Goal: Use online tool/utility: Utilize a website feature to perform a specific function

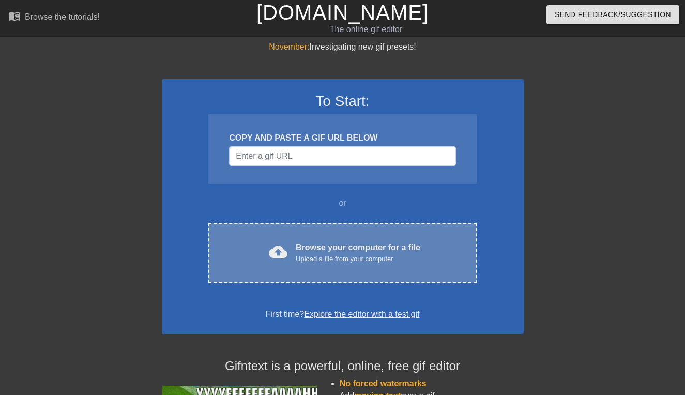
click at [278, 246] on span "cloud_upload" at bounding box center [278, 252] width 19 height 19
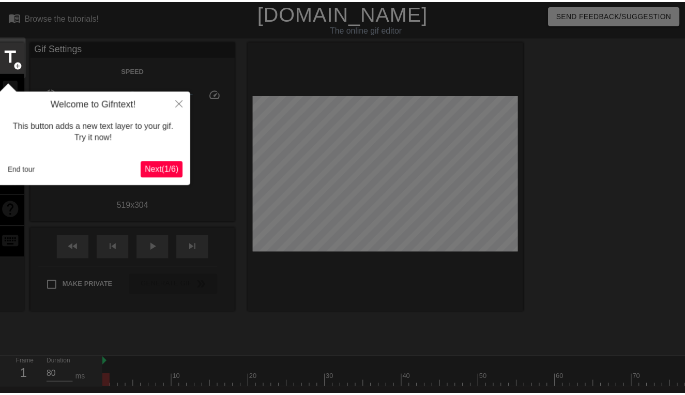
scroll to position [25, 0]
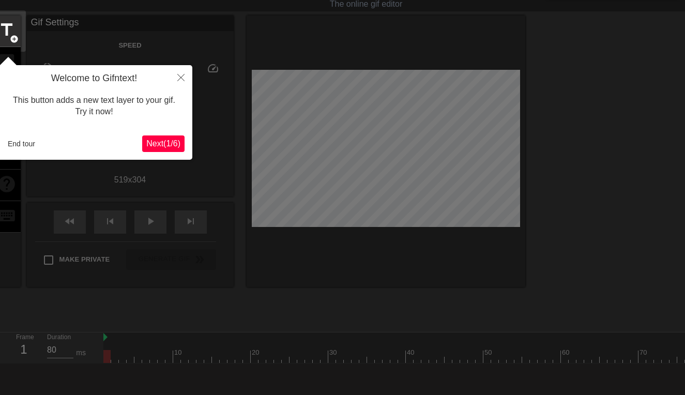
click at [165, 143] on span "Next ( 1 / 6 )" at bounding box center [163, 143] width 34 height 9
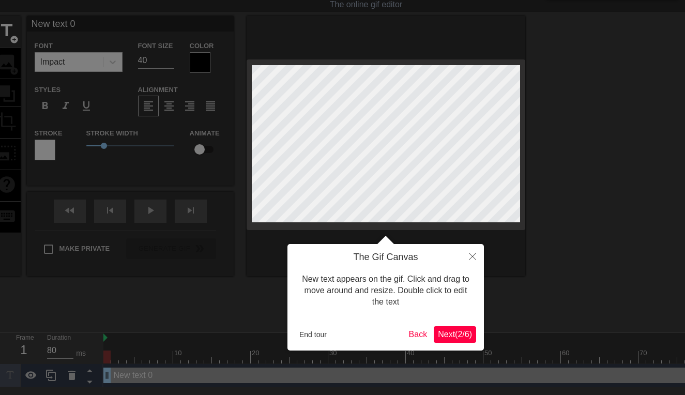
scroll to position [0, 0]
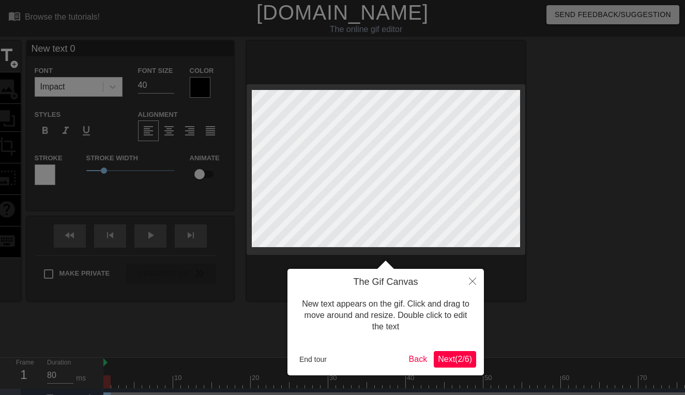
click at [461, 361] on span "Next ( 2 / 6 )" at bounding box center [455, 359] width 34 height 9
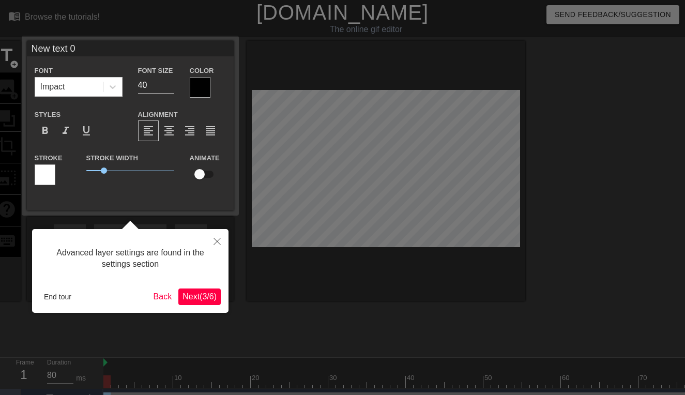
scroll to position [25, 0]
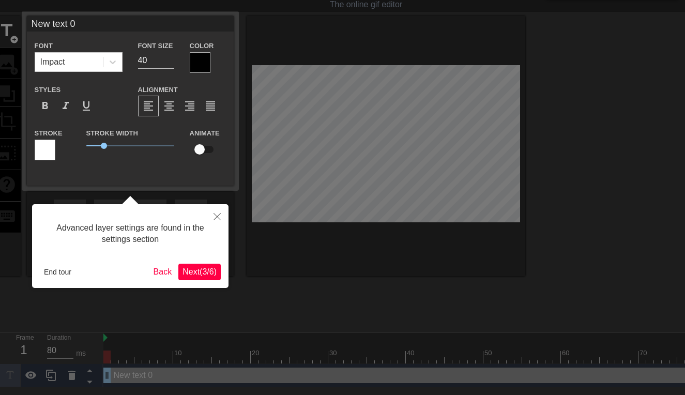
click at [218, 275] on button "Next ( 3 / 6 )" at bounding box center [199, 272] width 42 height 17
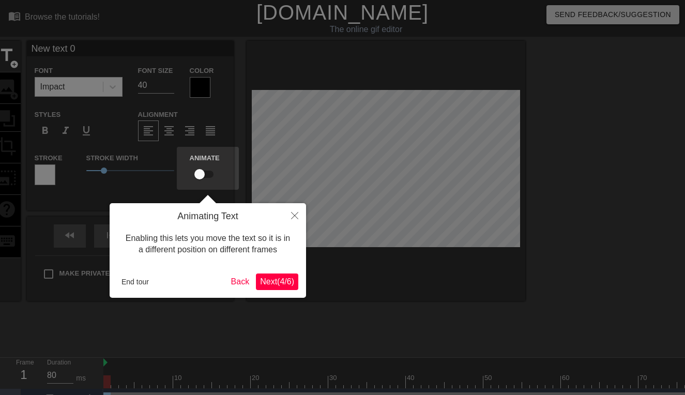
click at [271, 282] on span "Next ( 4 / 6 )" at bounding box center [277, 281] width 34 height 9
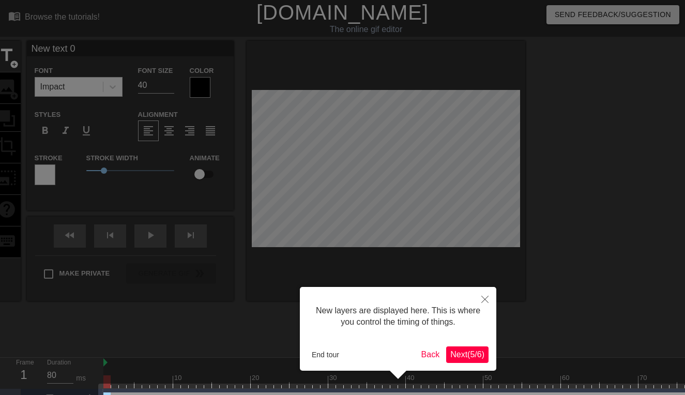
scroll to position [26, 0]
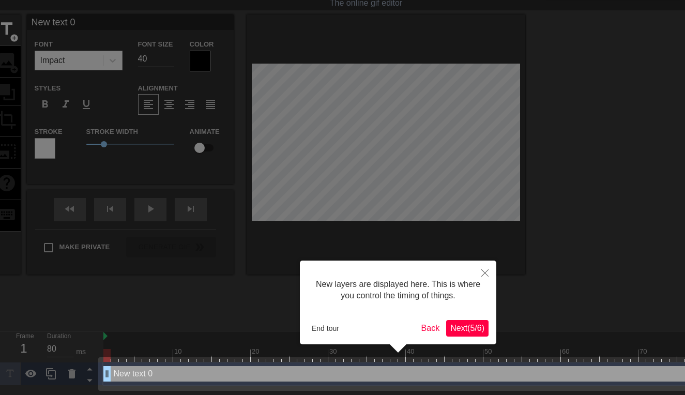
click at [457, 324] on span "Next ( 5 / 6 )" at bounding box center [468, 328] width 34 height 9
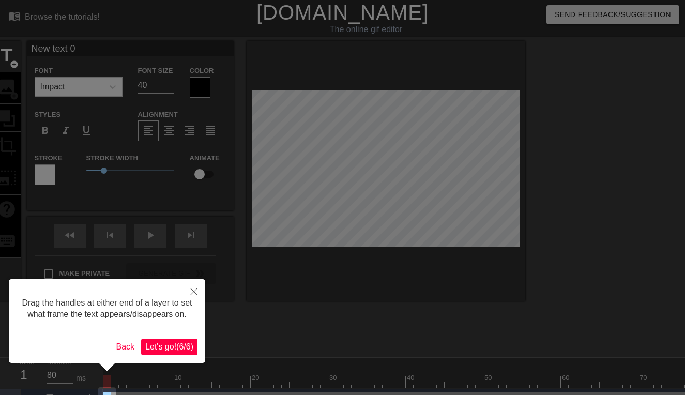
click at [193, 355] on button "Let's go! ( 6 / 6 )" at bounding box center [169, 347] width 56 height 17
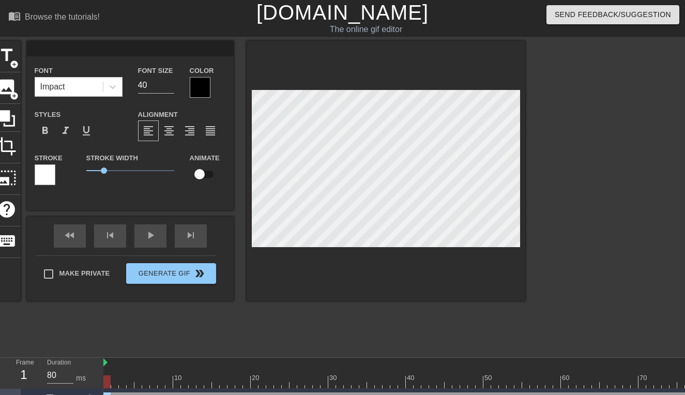
scroll to position [2, 1]
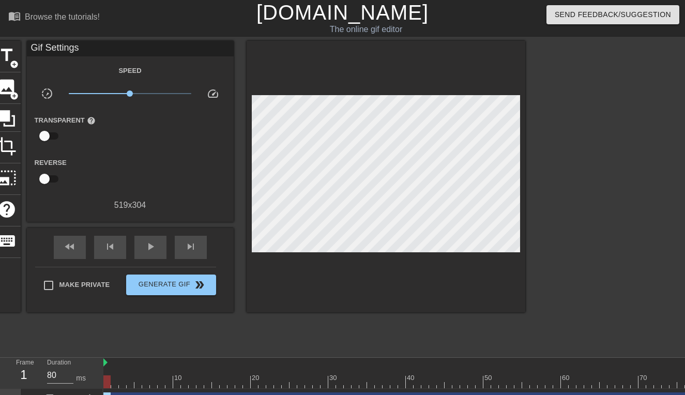
click at [354, 269] on div at bounding box center [386, 177] width 279 height 272
click at [7, 147] on span "crop" at bounding box center [7, 147] width 20 height 20
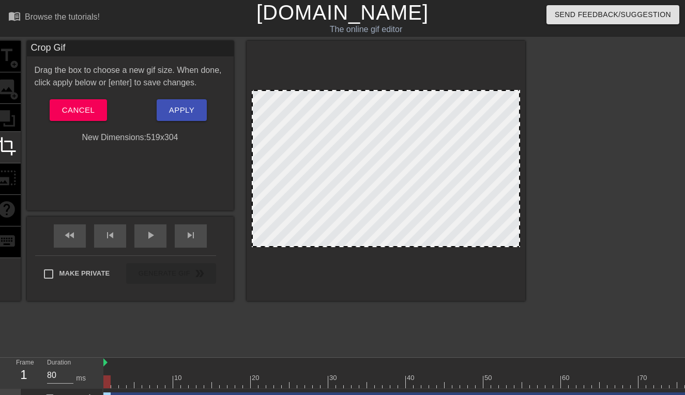
drag, startPoint x: 302, startPoint y: 117, endPoint x: 373, endPoint y: 171, distance: 89.7
click at [373, 171] on div at bounding box center [386, 168] width 269 height 157
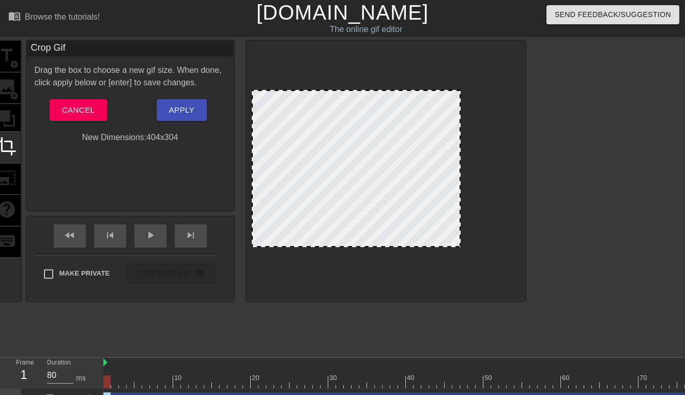
drag, startPoint x: 518, startPoint y: 235, endPoint x: 459, endPoint y: 234, distance: 59.5
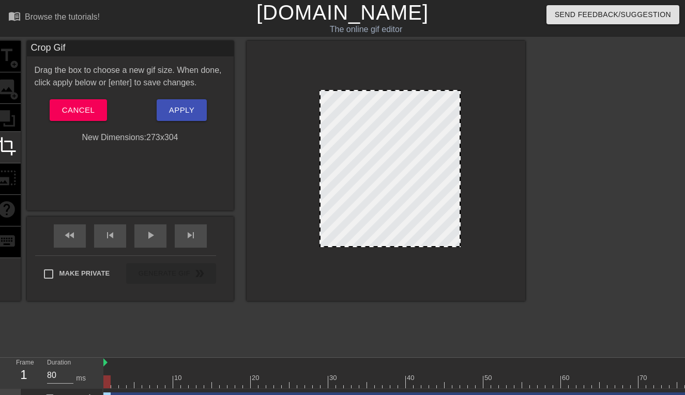
drag, startPoint x: 254, startPoint y: 168, endPoint x: 321, endPoint y: 180, distance: 68.9
click at [146, 237] on span "play_arrow" at bounding box center [150, 235] width 12 height 12
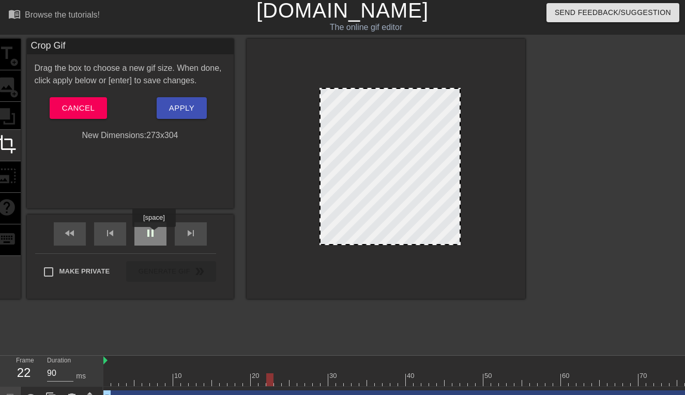
type input "80"
click at [155, 234] on span "pause" at bounding box center [150, 233] width 12 height 12
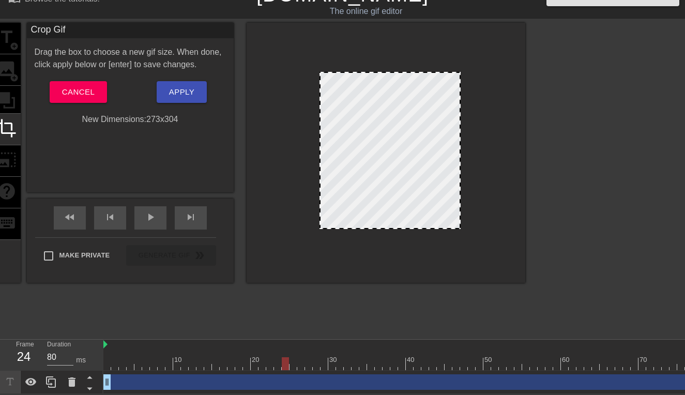
scroll to position [0, 0]
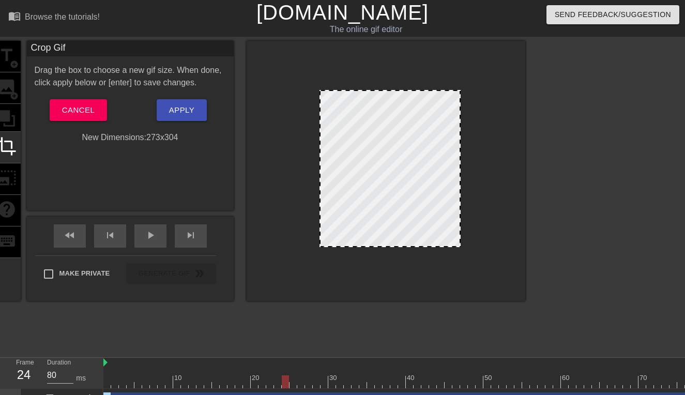
click at [162, 315] on div "title add_circle image add_circle crop photo_size_select_large help keyboard Cr…" at bounding box center [259, 196] width 533 height 310
click at [8, 120] on div "title add_circle image add_circle crop photo_size_select_large help keyboard" at bounding box center [7, 171] width 28 height 260
click at [172, 111] on span "Apply" at bounding box center [181, 109] width 25 height 13
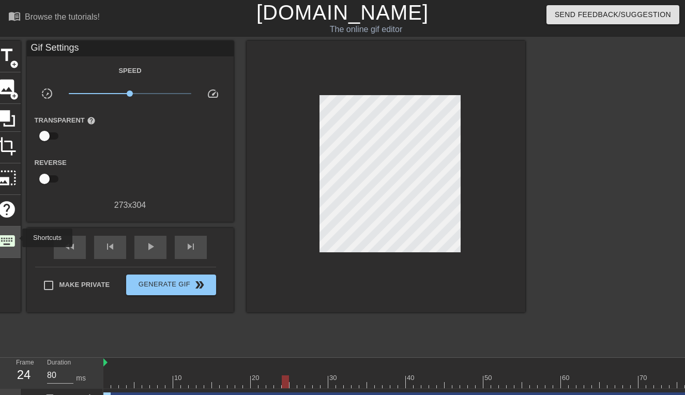
click at [16, 238] on span "keyboard" at bounding box center [7, 241] width 20 height 20
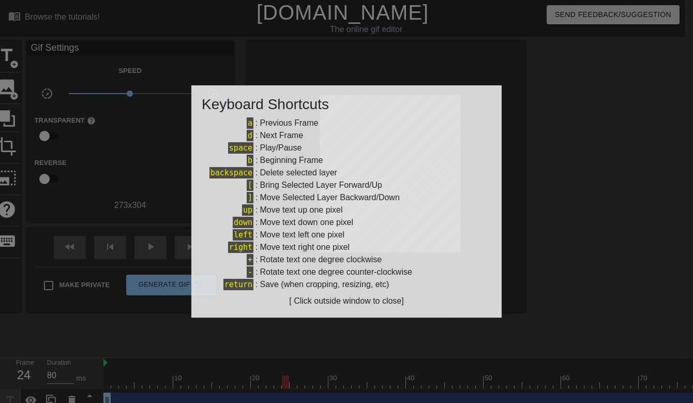
click at [234, 323] on div at bounding box center [346, 201] width 693 height 403
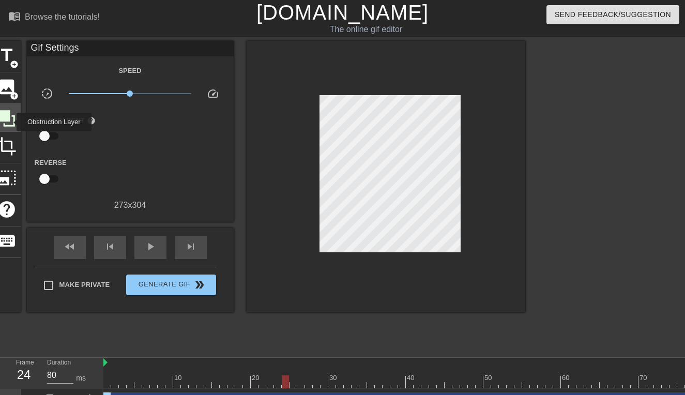
click at [10, 122] on icon at bounding box center [7, 119] width 20 height 20
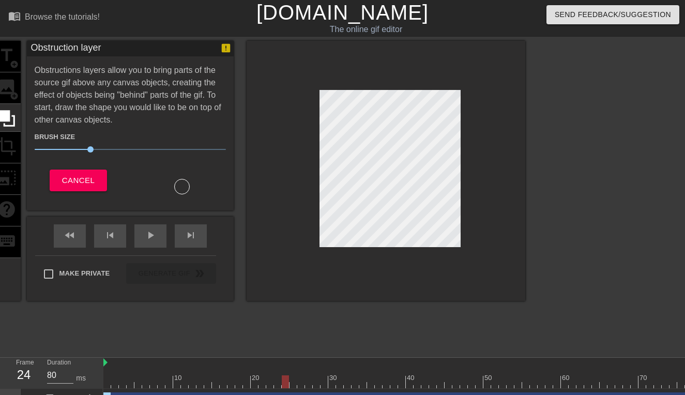
click at [9, 97] on div "title add_circle image add_circle crop photo_size_select_large help keyboard" at bounding box center [7, 171] width 28 height 260
click at [9, 91] on div "title add_circle image add_circle crop photo_size_select_large help keyboard" at bounding box center [7, 171] width 28 height 260
click at [14, 68] on div "title add_circle image add_circle crop photo_size_select_large help keyboard" at bounding box center [7, 171] width 28 height 260
click at [13, 56] on div "title add_circle image add_circle crop photo_size_select_large help keyboard" at bounding box center [7, 171] width 28 height 260
click at [11, 150] on div "title add_circle image add_circle crop photo_size_select_large help keyboard" at bounding box center [7, 171] width 28 height 260
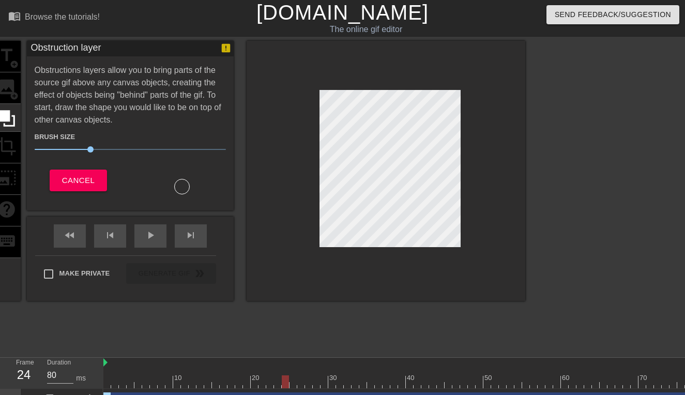
click at [10, 146] on div "title add_circle image add_circle crop photo_size_select_large help keyboard" at bounding box center [7, 171] width 28 height 260
click at [182, 188] on div at bounding box center [182, 187] width 16 height 16
click at [421, 325] on div "title add_circle image add_circle crop photo_size_select_large help keyboard Ob…" at bounding box center [259, 196] width 533 height 310
click at [92, 177] on span "Cancel" at bounding box center [78, 180] width 33 height 13
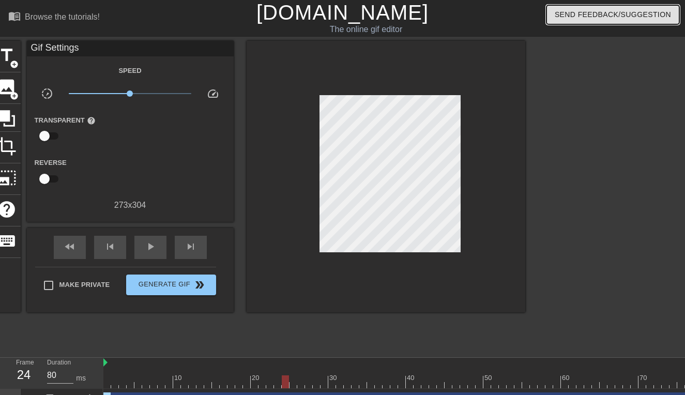
click at [577, 15] on span "Send Feedback/Suggestion" at bounding box center [613, 14] width 116 height 13
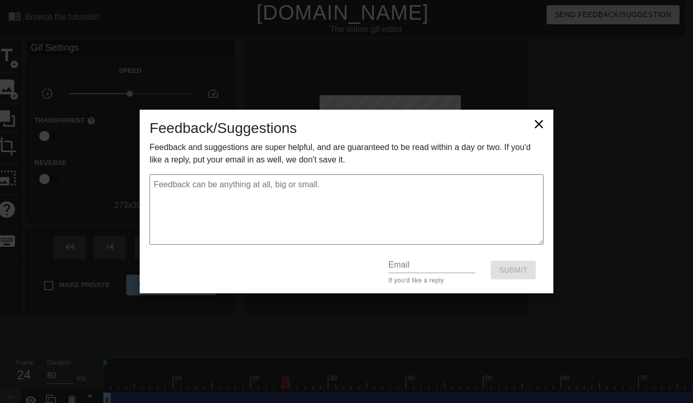
click at [538, 124] on icon at bounding box center [539, 124] width 8 height 8
type textarea "x"
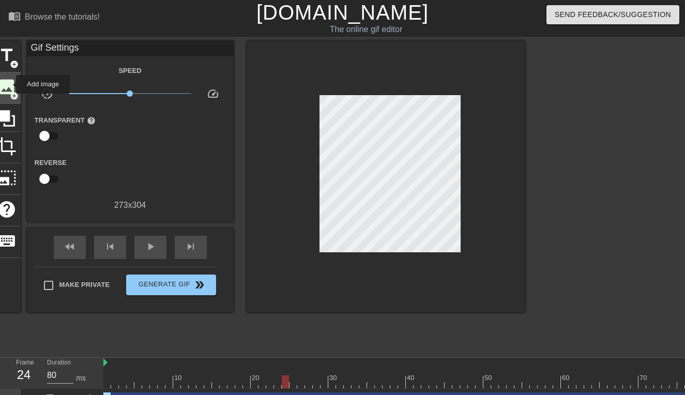
click at [10, 85] on span "image" at bounding box center [7, 87] width 20 height 20
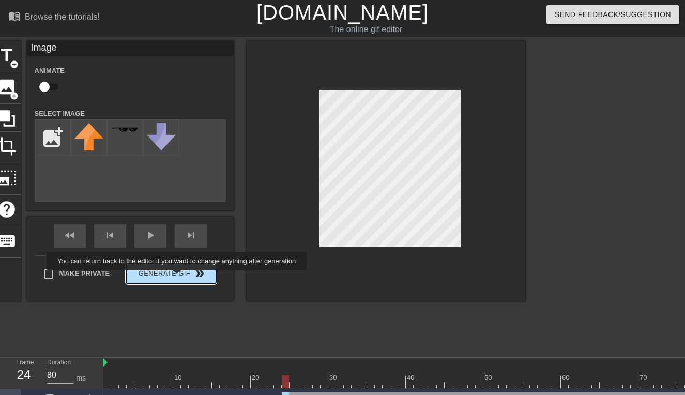
click at [184, 278] on button "Generate Gif double_arrow" at bounding box center [171, 273] width 90 height 21
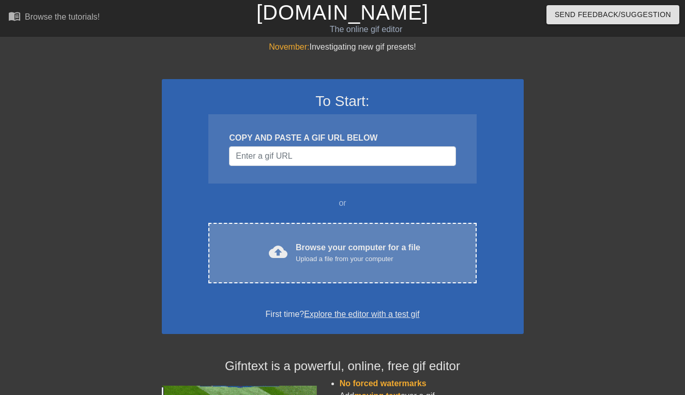
click at [287, 260] on span "cloud_upload" at bounding box center [278, 252] width 19 height 19
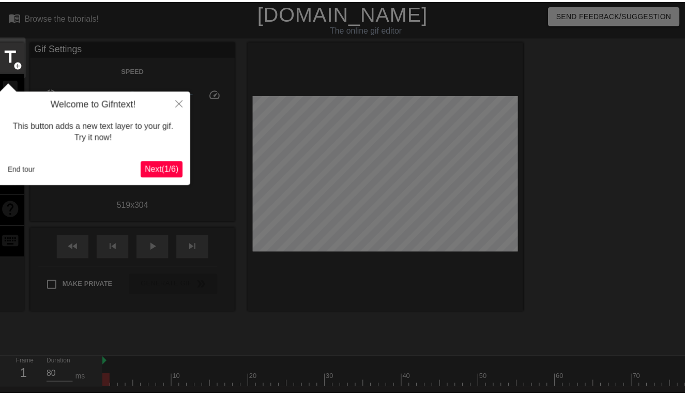
scroll to position [25, 0]
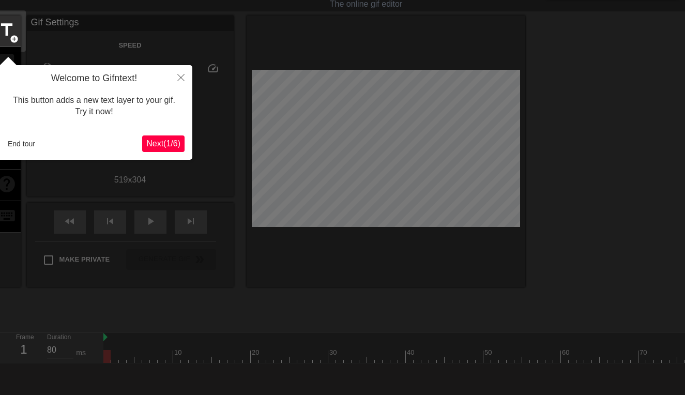
click at [163, 145] on span "Next ( 1 / 6 )" at bounding box center [163, 143] width 34 height 9
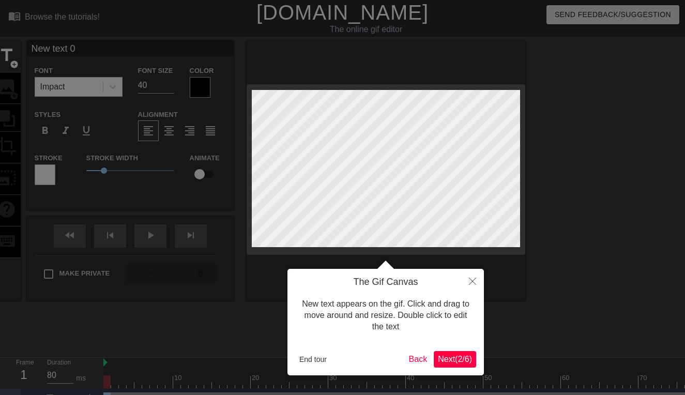
click at [460, 356] on span "Next ( 2 / 6 )" at bounding box center [455, 359] width 34 height 9
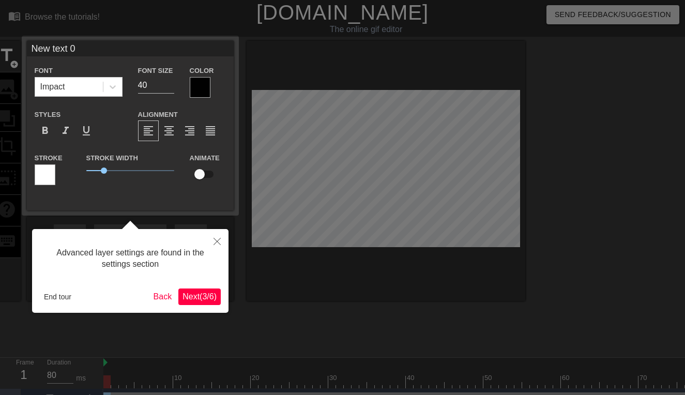
scroll to position [25, 0]
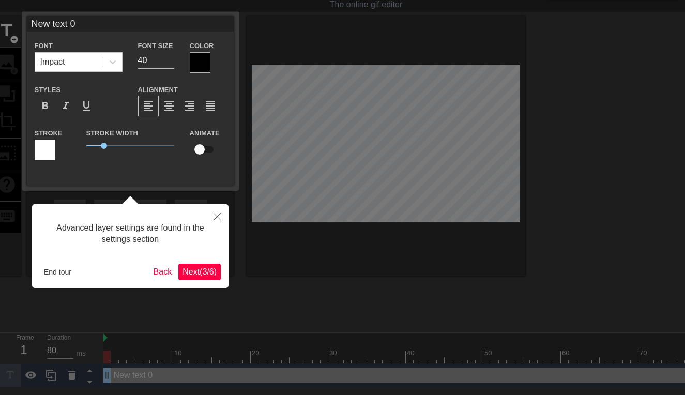
click at [207, 280] on div "Advanced layer settings are found in the settings section End tour Back Next ( …" at bounding box center [130, 246] width 197 height 84
click at [201, 275] on span "Next ( 3 / 6 )" at bounding box center [200, 271] width 34 height 9
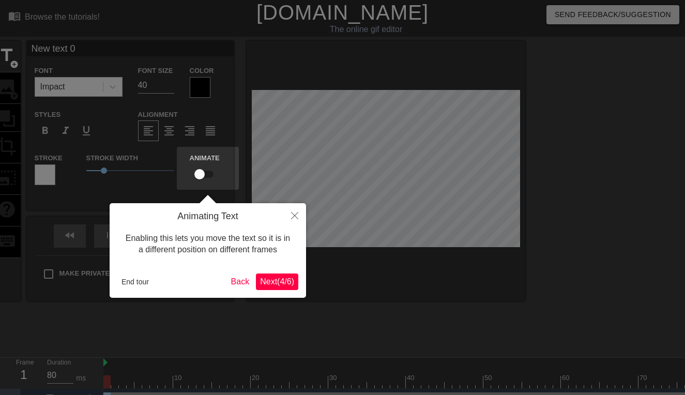
click at [264, 281] on span "Next ( 4 / 6 )" at bounding box center [277, 281] width 34 height 9
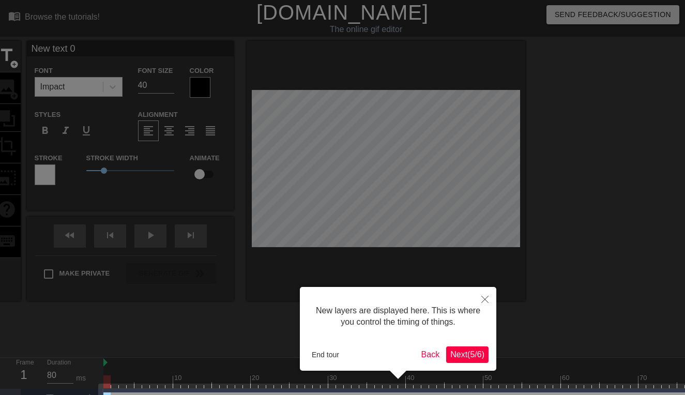
scroll to position [26, 0]
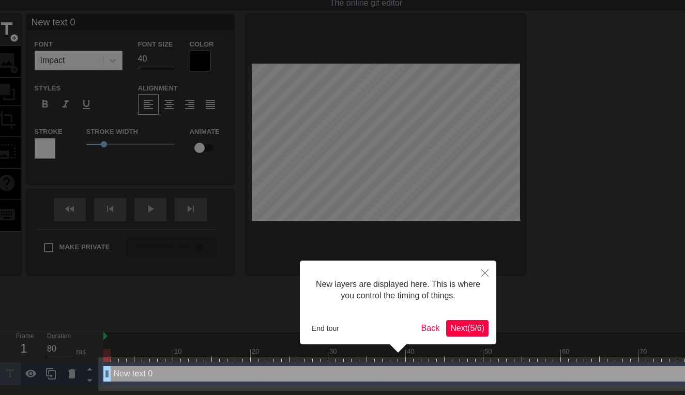
click at [464, 328] on span "Next ( 5 / 6 )" at bounding box center [468, 328] width 34 height 9
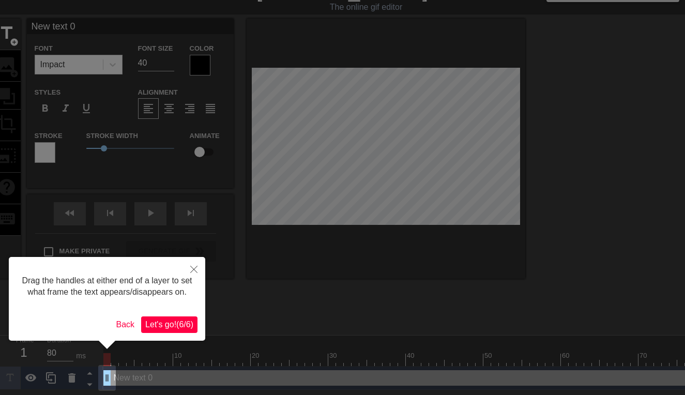
scroll to position [0, 0]
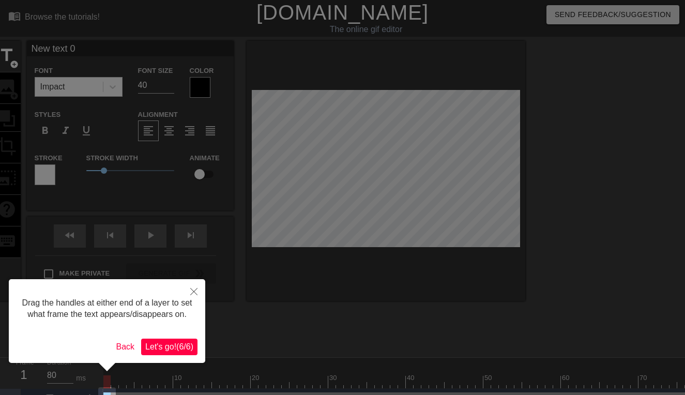
click at [154, 351] on span "Let's go! ( 6 / 6 )" at bounding box center [169, 346] width 48 height 9
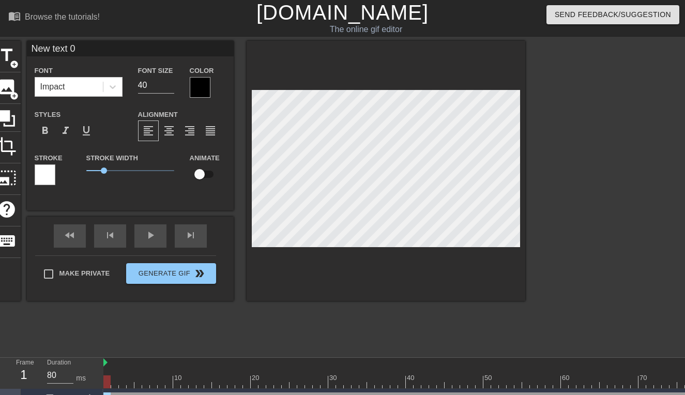
type textarea "New text"
type input "New text"
type textarea "New text"
type input "New text"
type textarea "New tex"
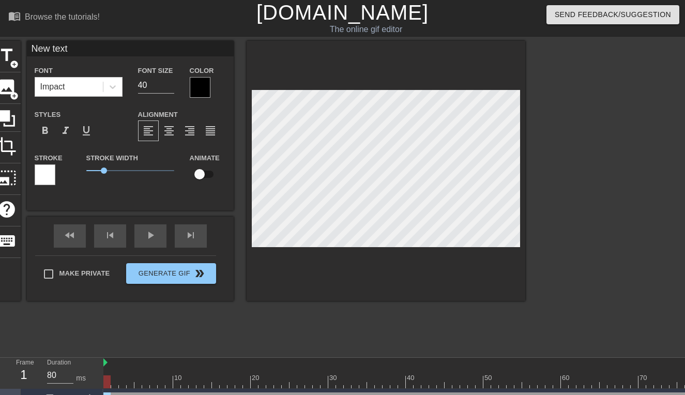
type input "New tex"
type textarea "New te"
type input "New te"
type textarea "New t"
type input "New t"
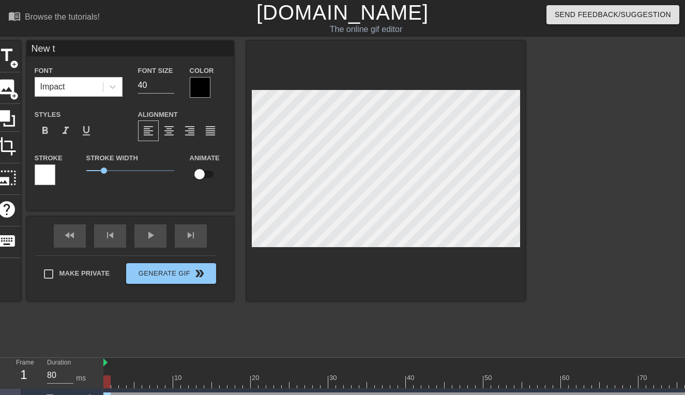
type textarea "New"
type input "New"
type textarea "New"
type input "New"
type textarea "Ne"
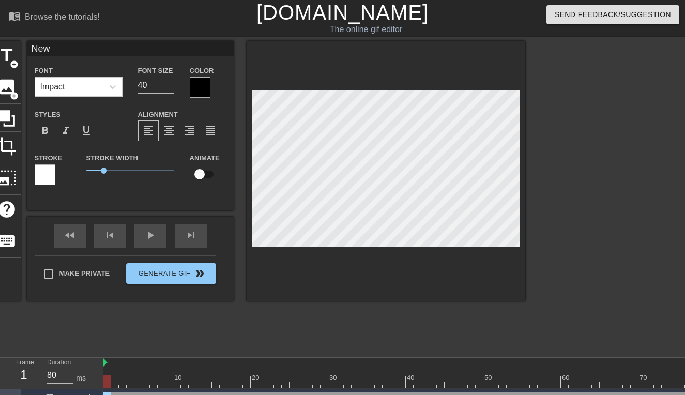
type input "Ne"
type textarea "N"
type input "N"
type textarea "n"
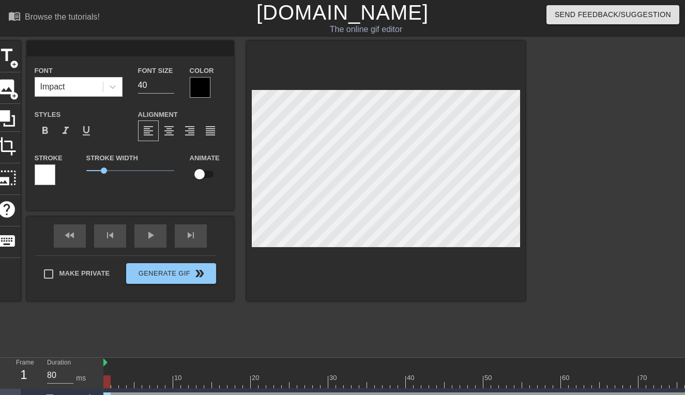
type input "n"
type textarea "na"
type input "na"
type textarea "nan"
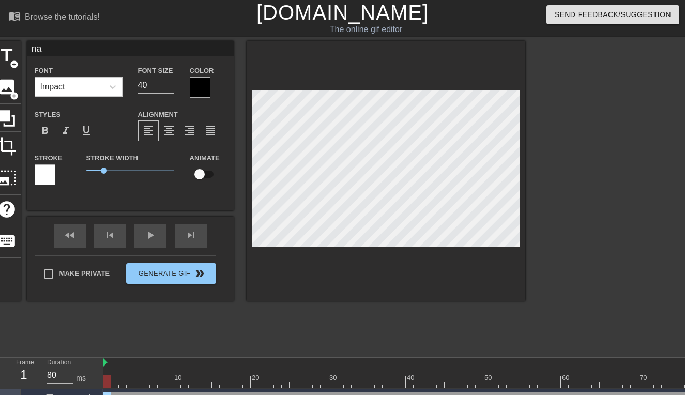
type input "nan"
type textarea "nan c"
type input "nan c"
type textarea "nancy"
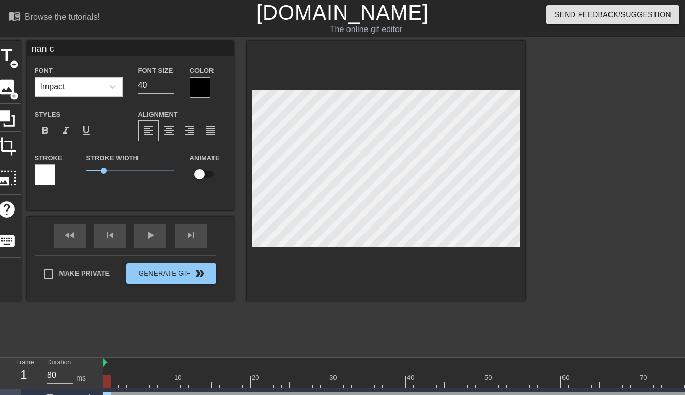
type input "nancy"
type textarea "Nancy"
type input "Nancy"
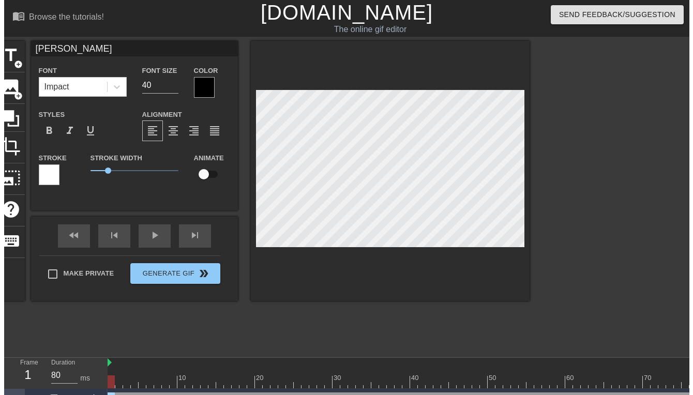
scroll to position [2, 3]
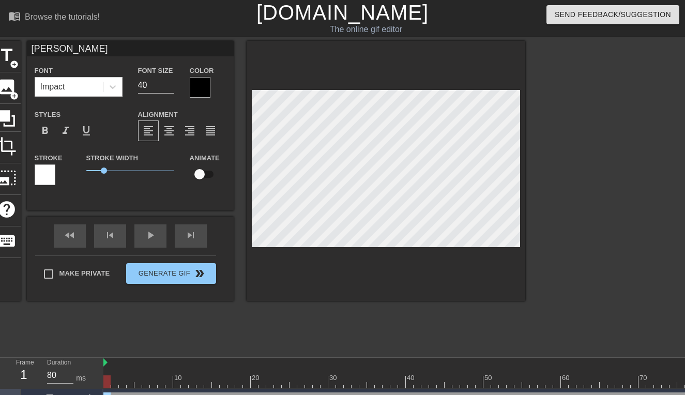
type textarea "Nancyl"
type input "Nancyl"
type textarea "Nancylu"
type input "Nancylu"
type textarea "Nancyluo"
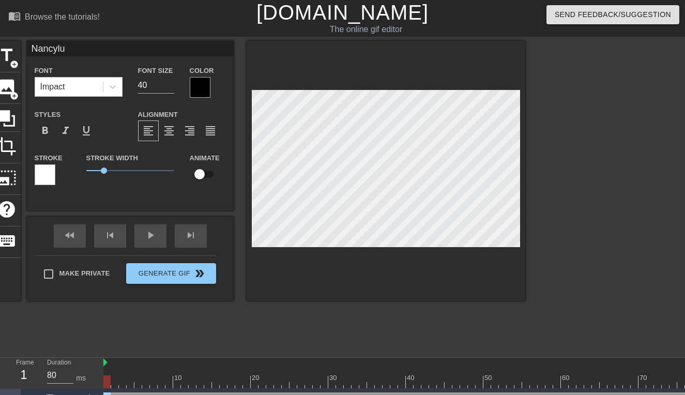
type input "Nancyluo"
type textarea "Nancylu"
type input "Nancylu"
type textarea "Nancyl"
type input "Nancyl"
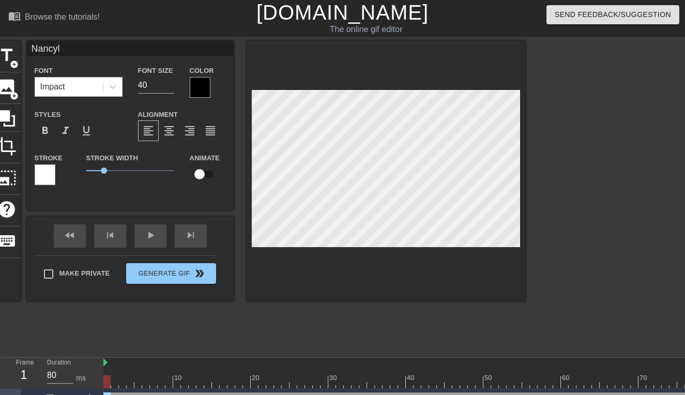
type textarea "Nancy"
type input "Nancy"
type textarea "Nancy"
click at [102, 193] on div "Stroke Width 1" at bounding box center [130, 173] width 103 height 43
click at [197, 91] on div at bounding box center [200, 87] width 21 height 21
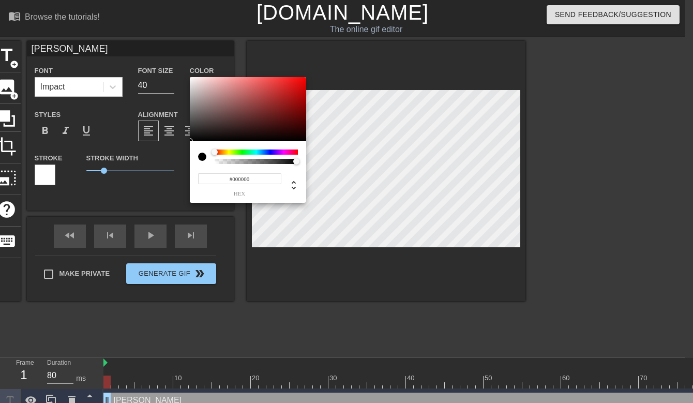
click at [212, 162] on div at bounding box center [206, 157] width 17 height 14
type input "#F3F0F0"
click at [191, 80] on div at bounding box center [248, 109] width 116 height 64
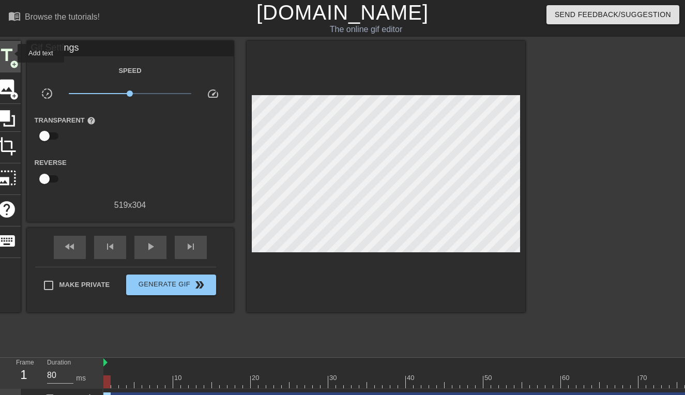
click at [11, 53] on span "title" at bounding box center [7, 56] width 20 height 20
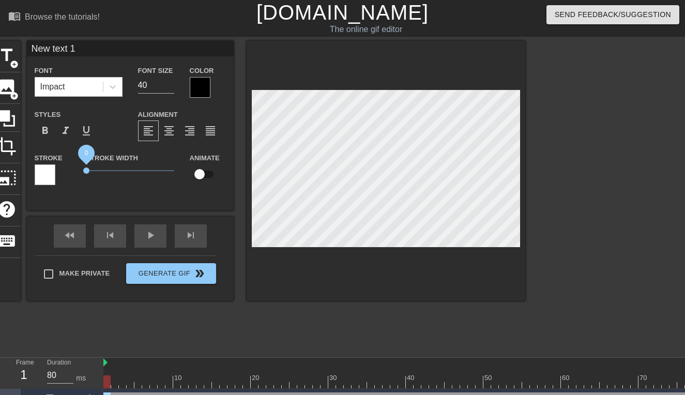
drag, startPoint x: 103, startPoint y: 170, endPoint x: 79, endPoint y: 180, distance: 26.5
click at [79, 180] on div "Stroke Width 0" at bounding box center [130, 173] width 103 height 43
drag, startPoint x: 149, startPoint y: 84, endPoint x: 139, endPoint y: 84, distance: 10.4
click at [139, 84] on input "40" at bounding box center [156, 85] width 36 height 17
click at [12, 148] on span "crop" at bounding box center [7, 147] width 20 height 20
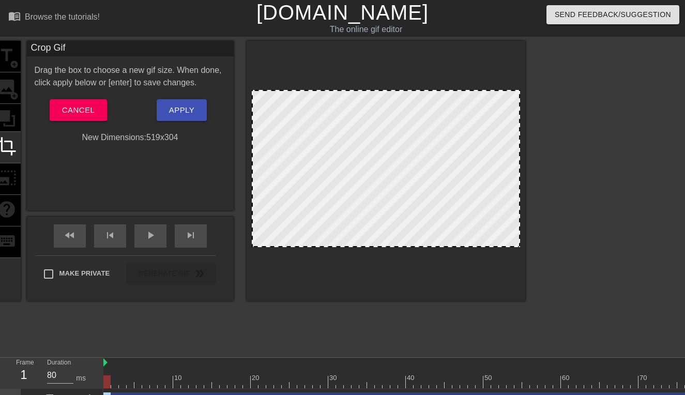
drag, startPoint x: 520, startPoint y: 170, endPoint x: 496, endPoint y: 177, distance: 25.4
click at [496, 177] on div at bounding box center [386, 171] width 279 height 260
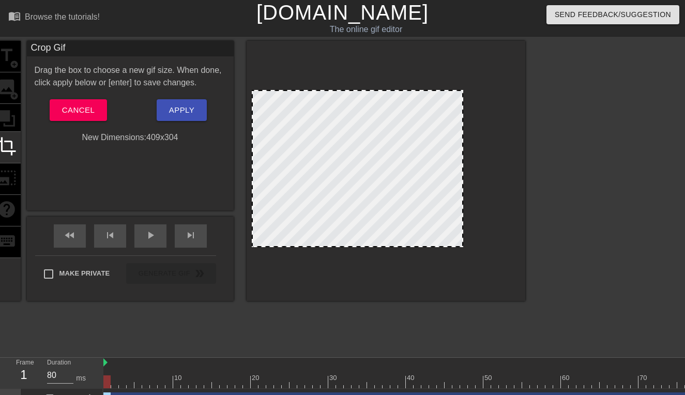
drag, startPoint x: 519, startPoint y: 173, endPoint x: 463, endPoint y: 194, distance: 60.7
click at [463, 194] on div at bounding box center [462, 168] width 5 height 155
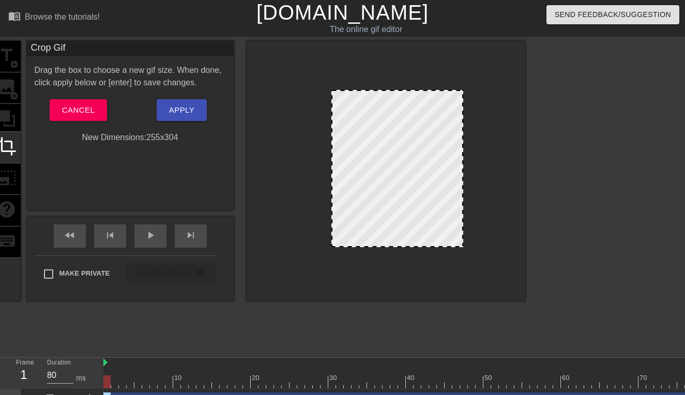
drag, startPoint x: 254, startPoint y: 174, endPoint x: 333, endPoint y: 193, distance: 81.9
click at [154, 237] on span "play_arrow" at bounding box center [150, 235] width 12 height 12
type input "80"
click at [154, 237] on span "pause" at bounding box center [150, 235] width 12 height 12
click at [191, 116] on span "Apply" at bounding box center [181, 109] width 25 height 13
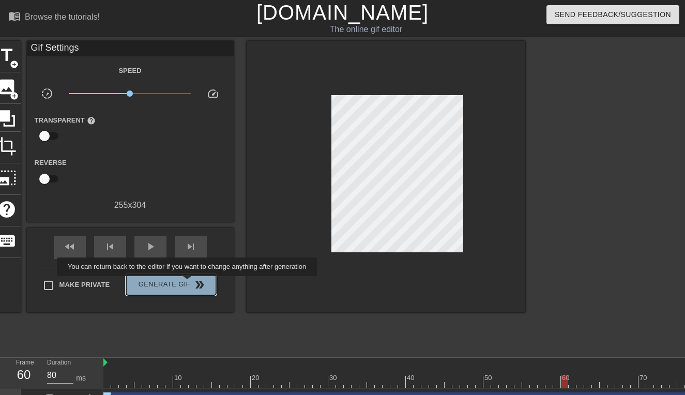
click at [194, 284] on span "double_arrow" at bounding box center [199, 285] width 12 height 12
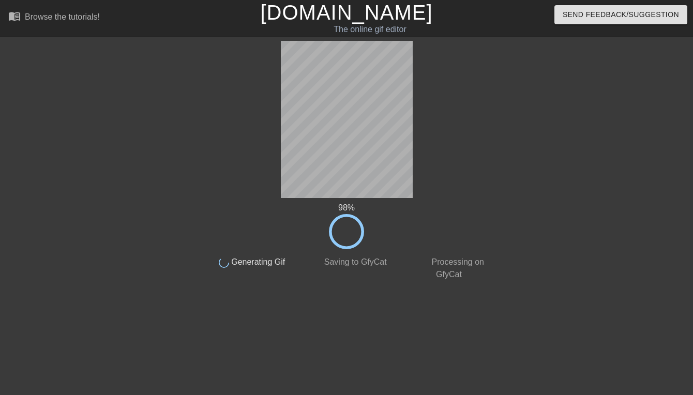
click at [336, 242] on icon at bounding box center [346, 231] width 35 height 35
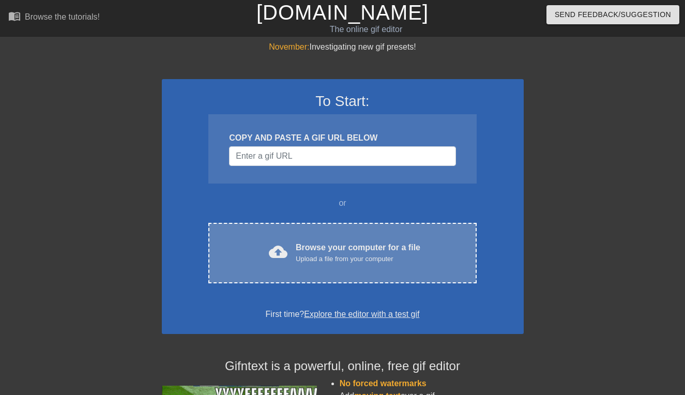
click at [279, 248] on span "cloud_upload" at bounding box center [278, 252] width 19 height 19
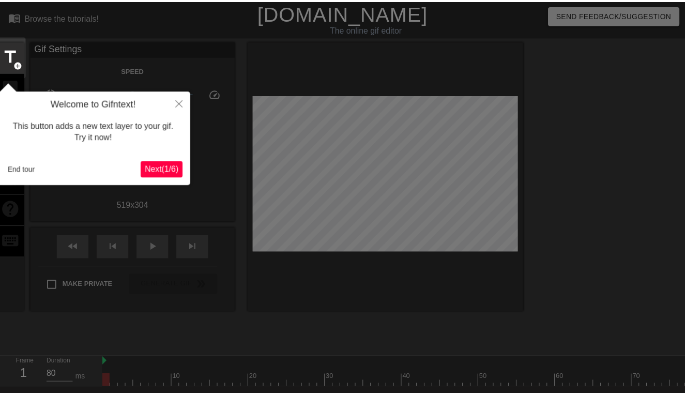
scroll to position [25, 0]
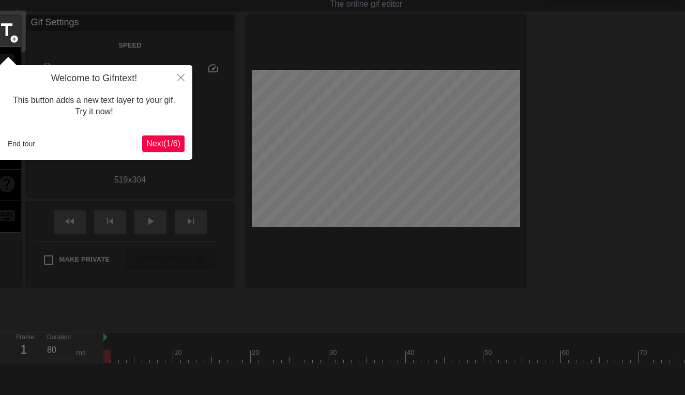
click at [157, 146] on span "Next ( 1 / 6 )" at bounding box center [163, 143] width 34 height 9
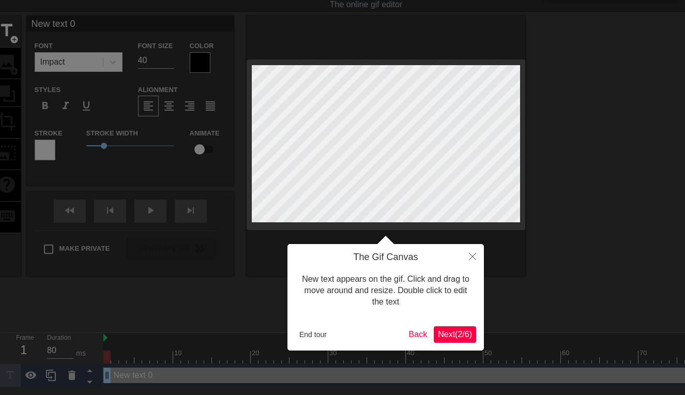
scroll to position [0, 0]
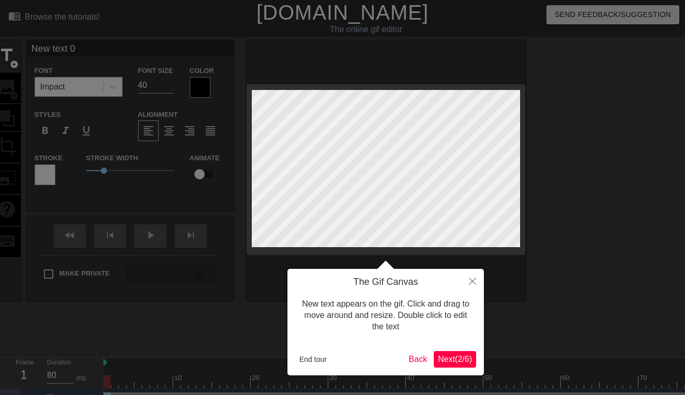
click at [448, 349] on div "The Gif Canvas New text appears on the gif. Click and drag to move around and r…" at bounding box center [386, 322] width 197 height 107
click at [450, 357] on span "Next ( 2 / 6 )" at bounding box center [455, 359] width 34 height 9
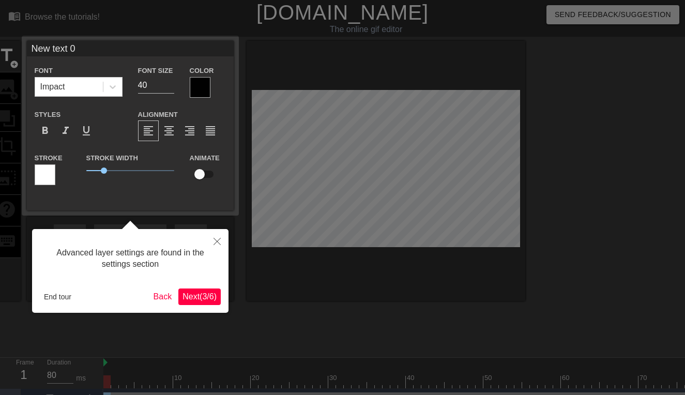
scroll to position [25, 0]
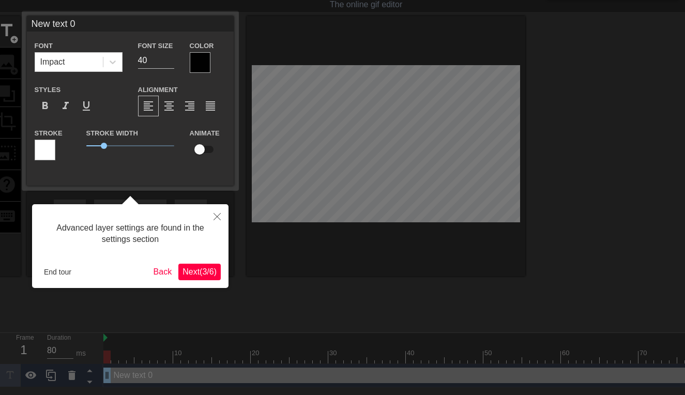
click at [201, 268] on span "Next ( 3 / 6 )" at bounding box center [200, 271] width 34 height 9
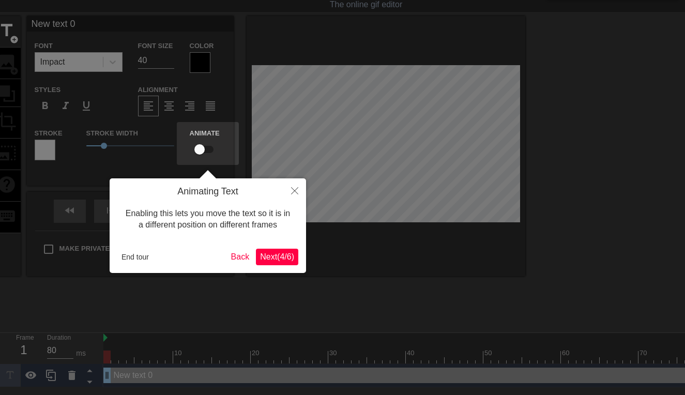
scroll to position [0, 0]
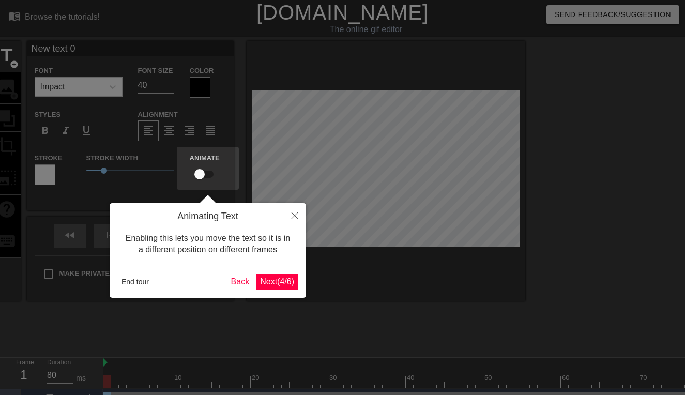
click at [273, 285] on span "Next ( 4 / 6 )" at bounding box center [277, 281] width 34 height 9
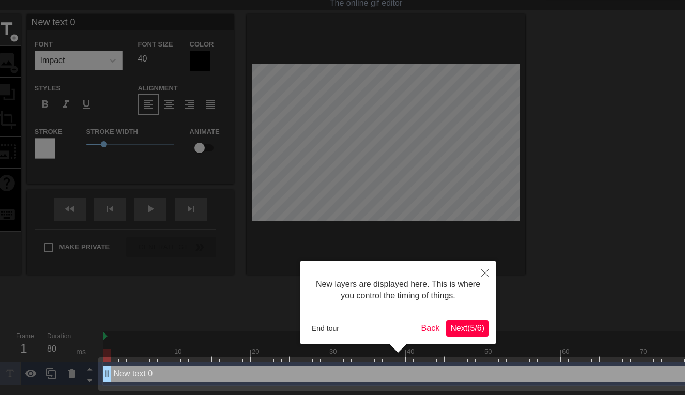
click at [471, 325] on span "Next ( 5 / 6 )" at bounding box center [468, 328] width 34 height 9
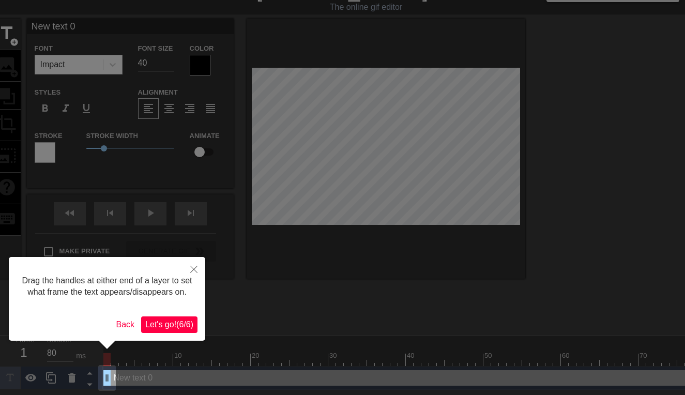
scroll to position [0, 0]
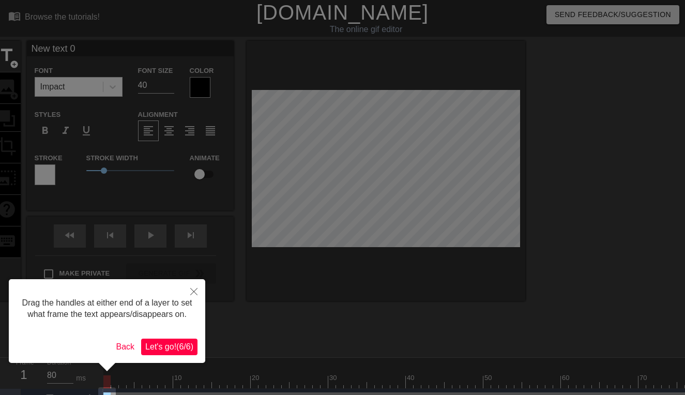
click at [186, 351] on span "Let's go! ( 6 / 6 )" at bounding box center [169, 346] width 48 height 9
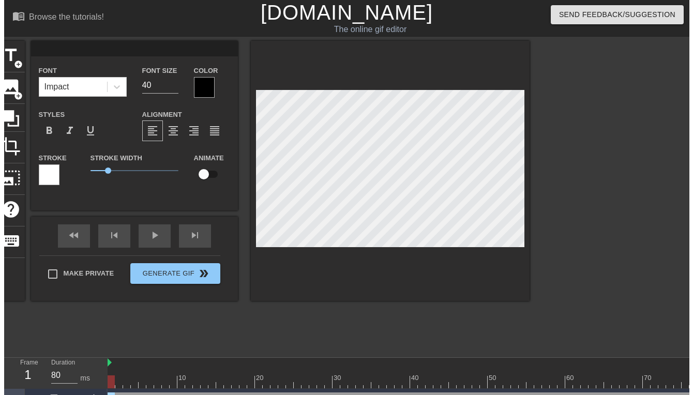
scroll to position [2, 1]
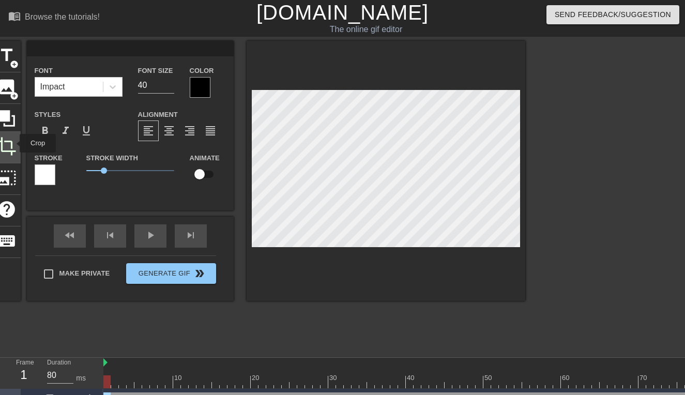
click at [13, 143] on span "crop" at bounding box center [7, 147] width 20 height 20
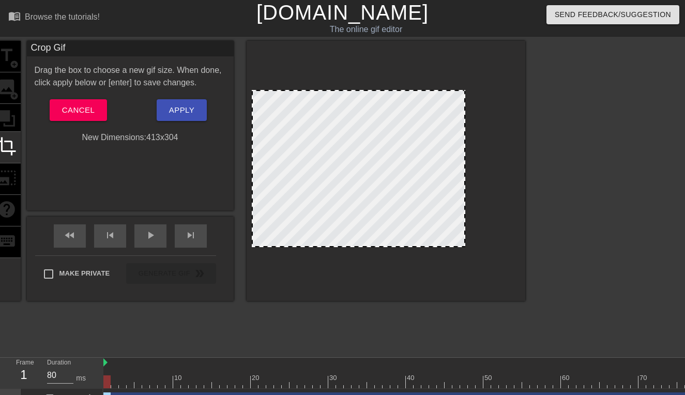
drag, startPoint x: 518, startPoint y: 168, endPoint x: 463, endPoint y: 197, distance: 62.5
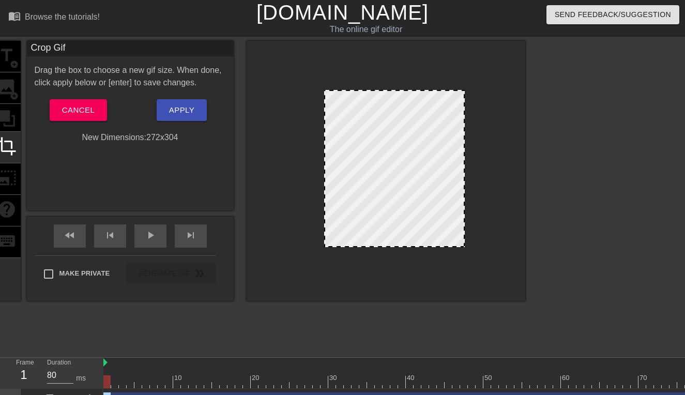
drag, startPoint x: 252, startPoint y: 161, endPoint x: 325, endPoint y: 186, distance: 76.4
click at [325, 186] on div at bounding box center [325, 168] width 5 height 155
click at [186, 111] on span "Apply" at bounding box center [181, 109] width 25 height 13
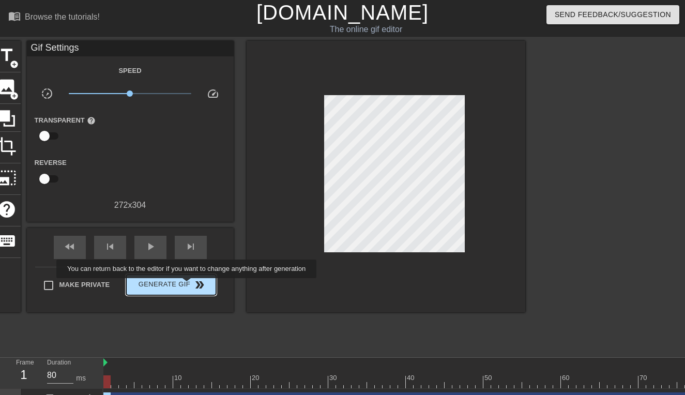
click at [193, 286] on span "double_arrow" at bounding box center [199, 285] width 12 height 12
